Goal: Task Accomplishment & Management: Use online tool/utility

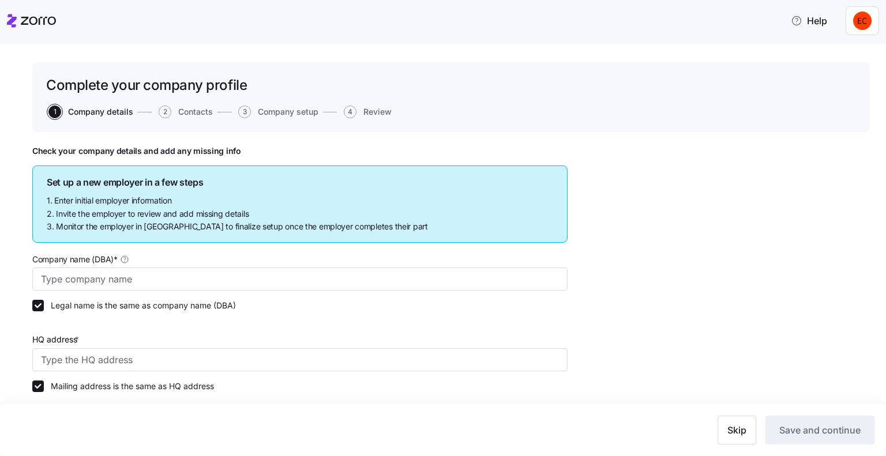
type input "Allegeant LLC"
type input "[STREET_ADDRESS]"
type input "640955384"
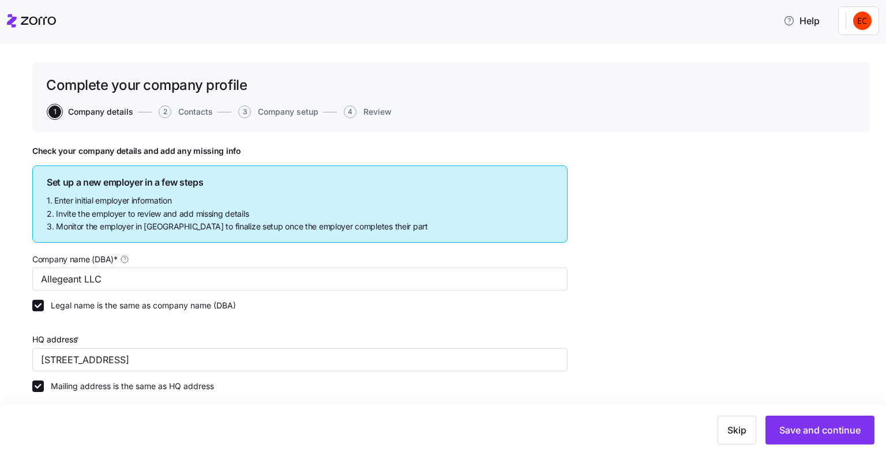
type input "Limited liability partnership"
type input "52512 - Health and Welfare Funds"
click at [9, 20] on icon at bounding box center [12, 20] width 10 height 13
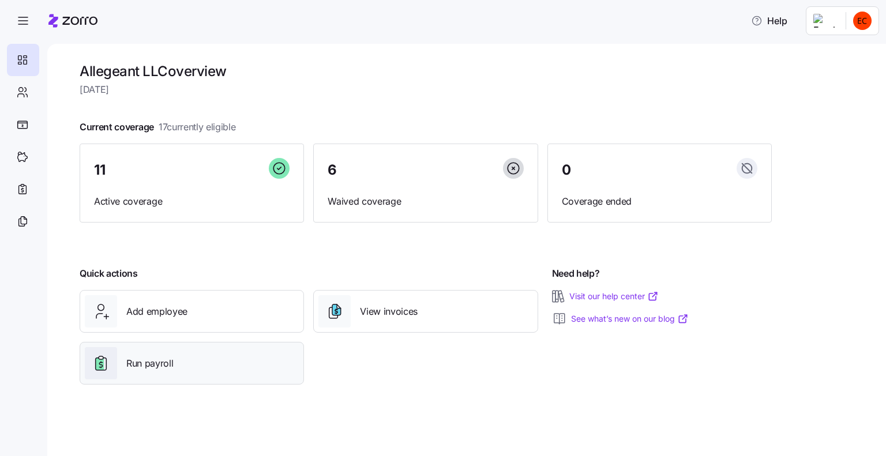
click at [152, 365] on span "Run payroll" at bounding box center [149, 364] width 47 height 14
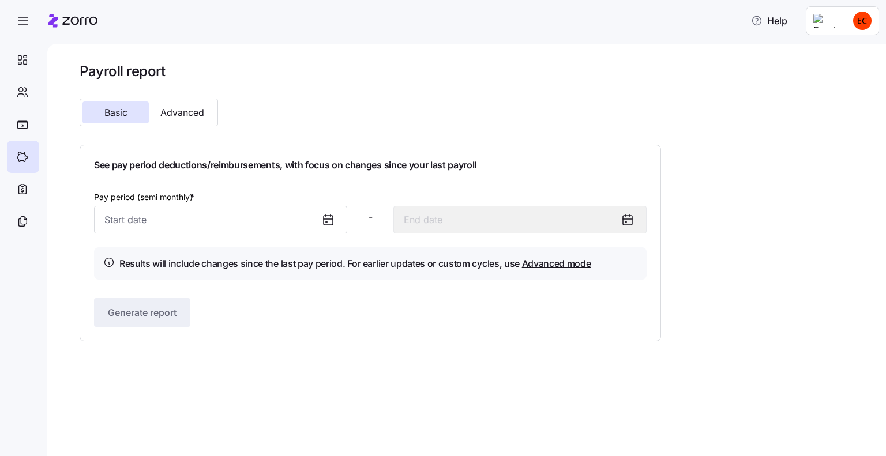
click at [328, 216] on icon at bounding box center [328, 220] width 14 height 14
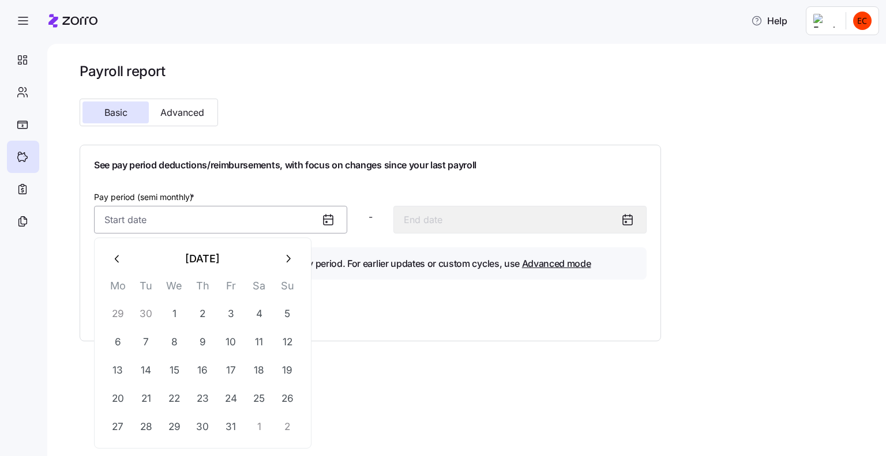
click at [106, 216] on input "Pay period (semi monthly) *" at bounding box center [220, 220] width 253 height 28
click at [175, 314] on button "1" at bounding box center [174, 314] width 28 height 28
type input "[DATE]"
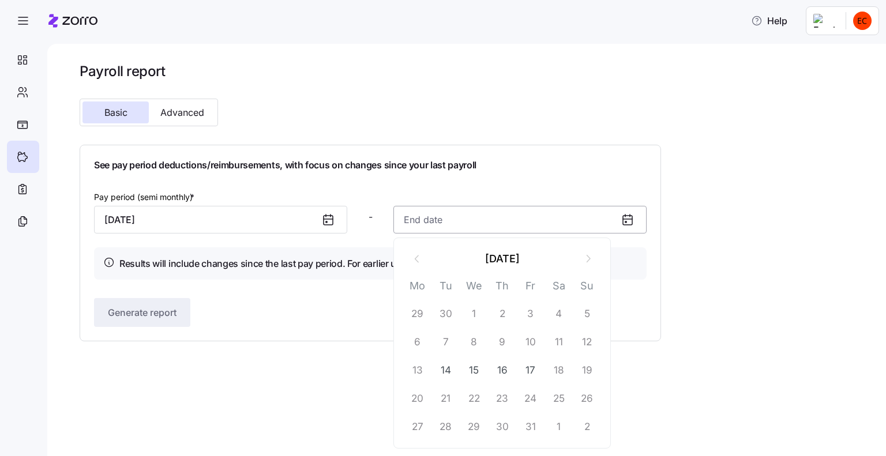
click at [414, 216] on input at bounding box center [520, 220] width 253 height 28
click at [478, 371] on button "15" at bounding box center [475, 371] width 28 height 28
type input "[DATE]"
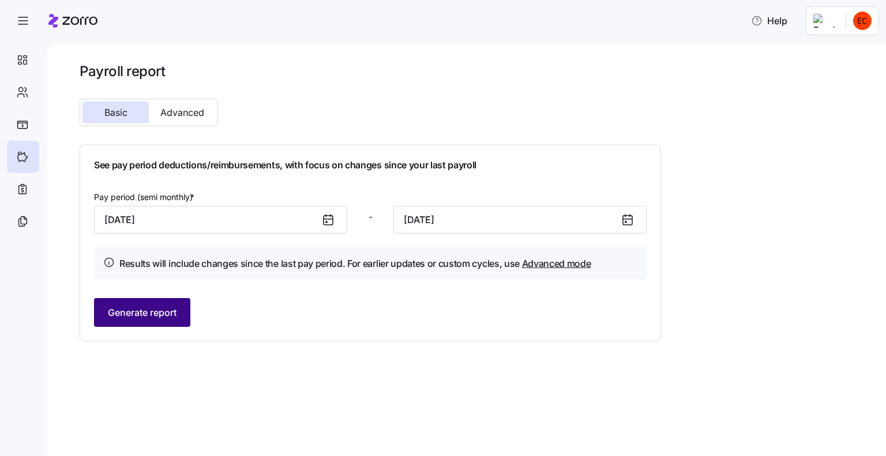
click at [141, 310] on span "Generate report" at bounding box center [142, 313] width 69 height 14
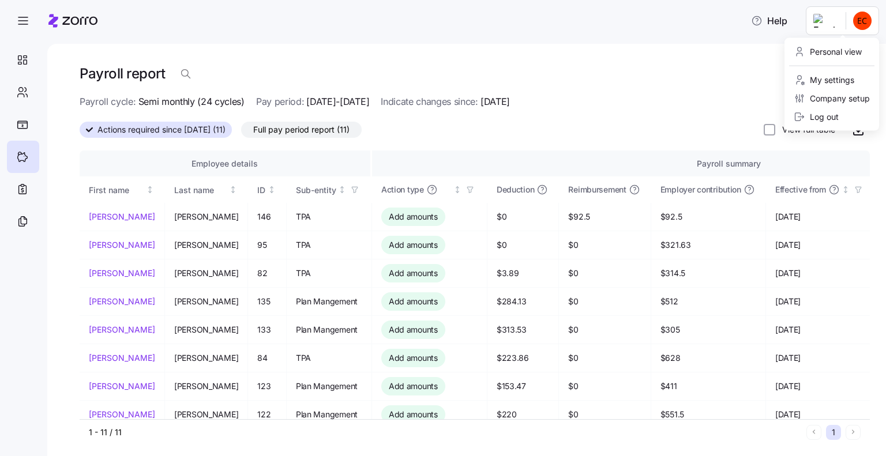
click at [832, 23] on html "Help Payroll report Edit report Payroll cycle: Semi monthly (24 cycles) Pay per…" at bounding box center [443, 225] width 886 height 450
click at [828, 118] on div "Log out" at bounding box center [816, 117] width 45 height 13
